Goal: Book appointment/travel/reservation

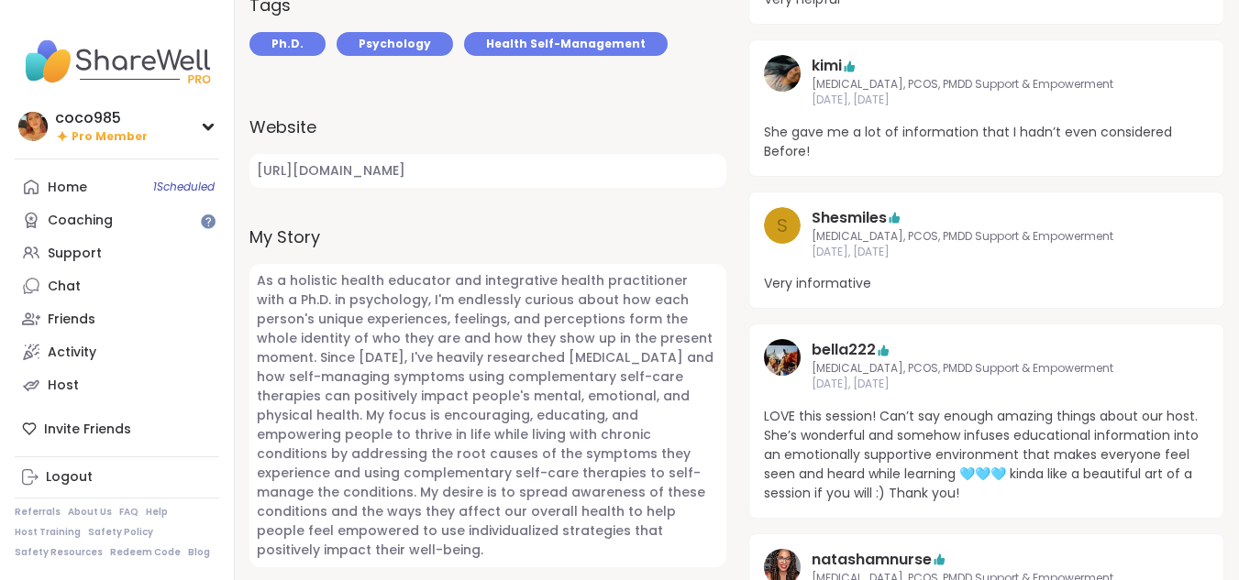
click at [127, 194] on link "Home 1 Scheduled" at bounding box center [117, 187] width 204 height 33
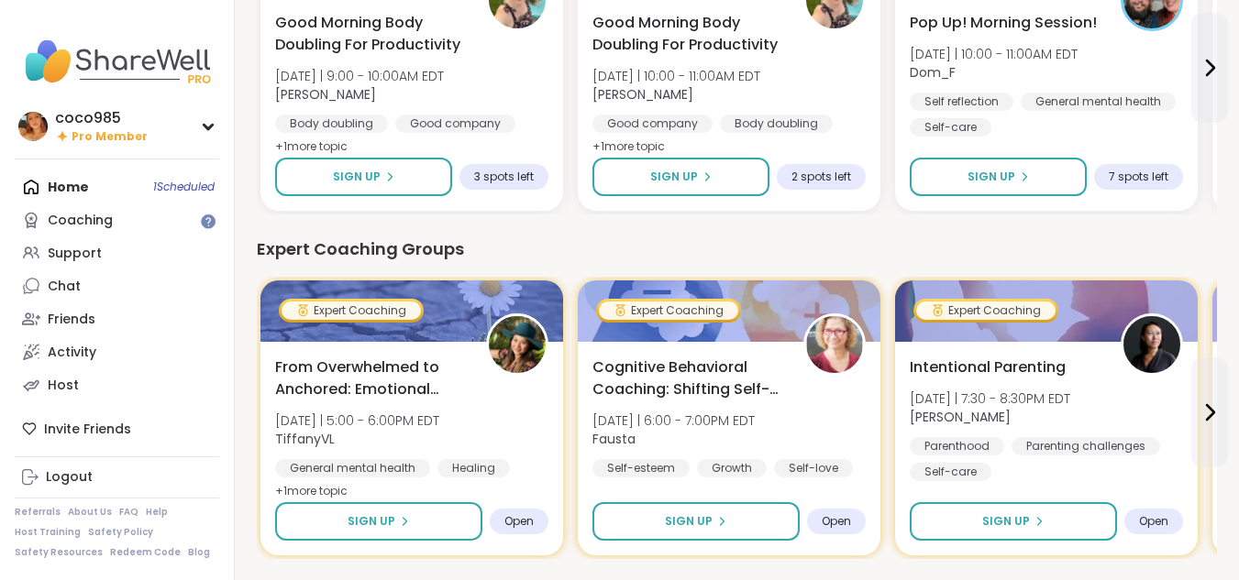
scroll to position [972, 0]
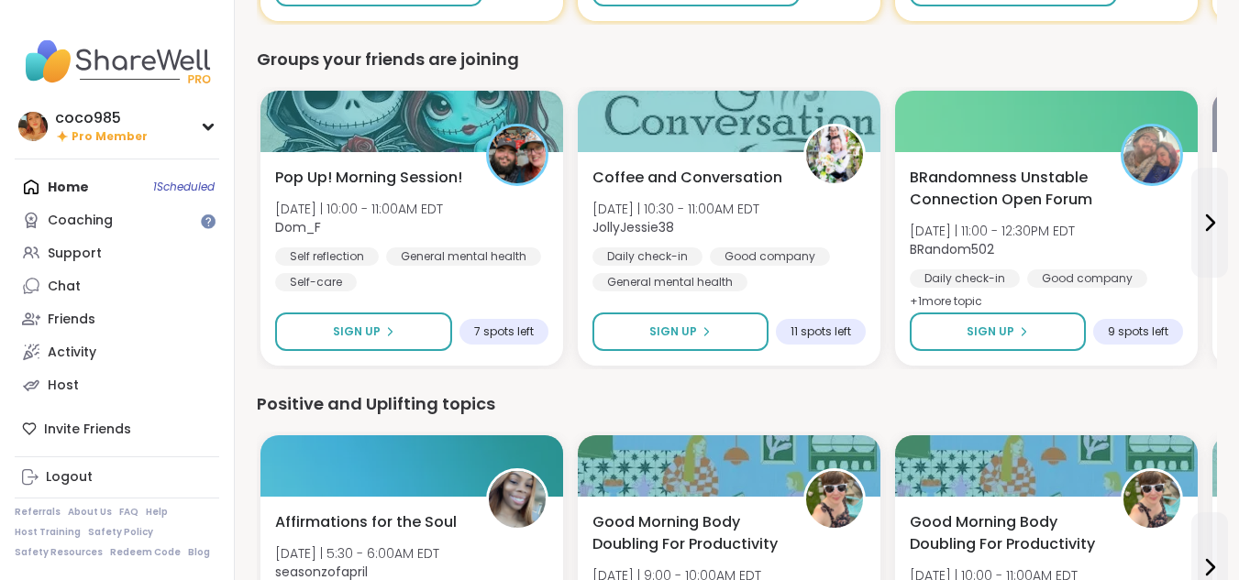
click at [699, 255] on div "Daily check-in" at bounding box center [647, 257] width 110 height 18
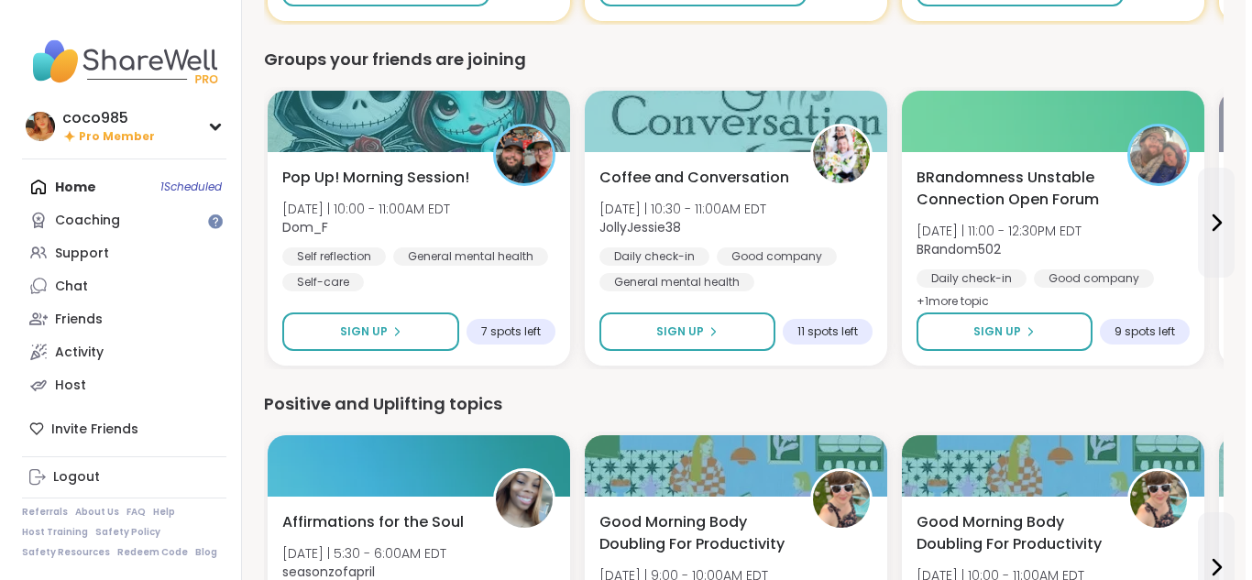
scroll to position [1506, 0]
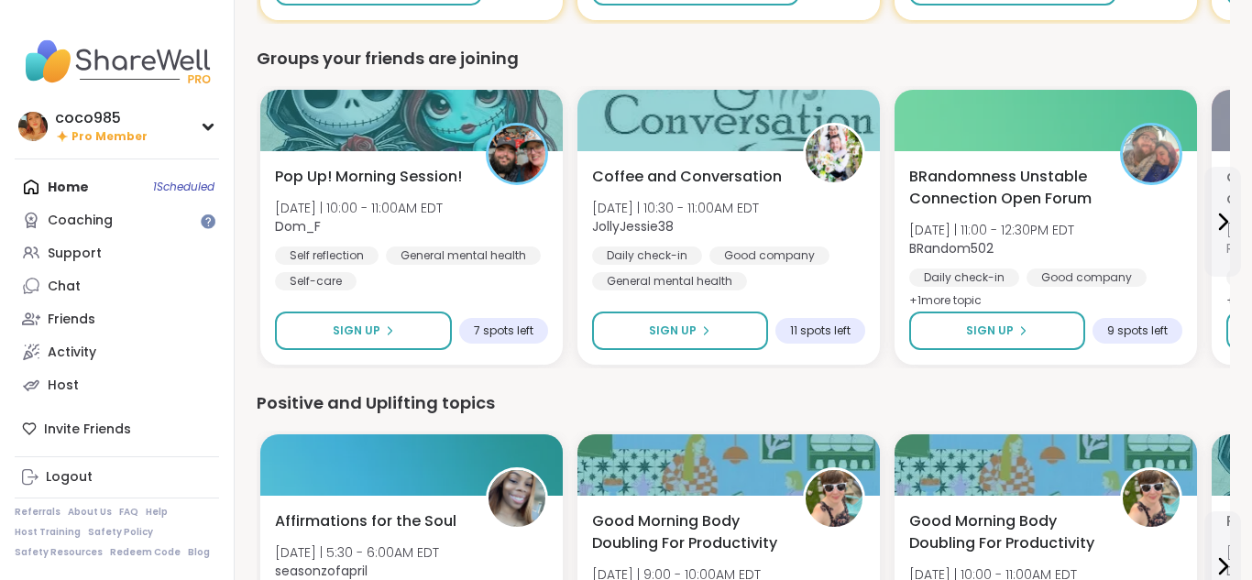
click at [578, 233] on div "Coffee and Conversation [DATE] | 10:30 - 11:00AM EDT JollyJessie38 Daily check-…" at bounding box center [729, 258] width 303 height 214
click at [641, 206] on span "[DATE] | 10:30 - 11:00AM EDT" at bounding box center [675, 208] width 167 height 18
